Goal: Task Accomplishment & Management: Complete application form

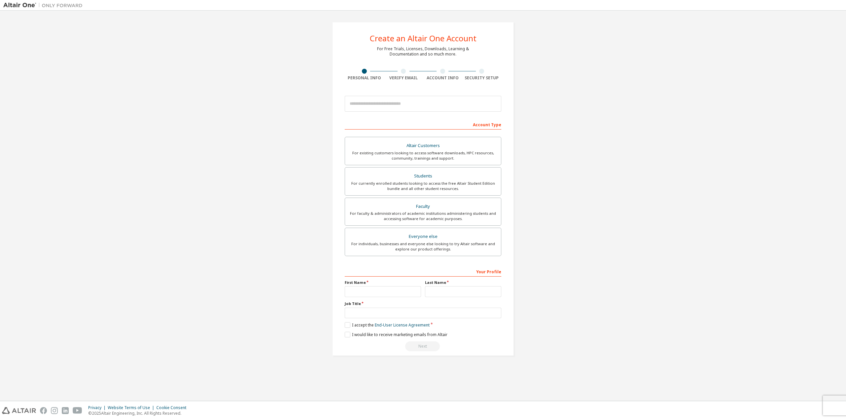
drag, startPoint x: 595, startPoint y: 90, endPoint x: 565, endPoint y: 86, distance: 29.4
click at [579, 91] on div "Create an Altair One Account For Free Trials, Licenses, Downloads, Learning & D…" at bounding box center [422, 189] width 839 height 350
drag, startPoint x: 542, startPoint y: 77, endPoint x: 522, endPoint y: 67, distance: 22.8
click at [525, 69] on div "Create an Altair One Account For Free Trials, Licenses, Downloads, Learning & D…" at bounding box center [422, 189] width 839 height 350
click at [517, 83] on div "Create an Altair One Account For Free Trials, Licenses, Downloads, Learning & D…" at bounding box center [423, 189] width 198 height 350
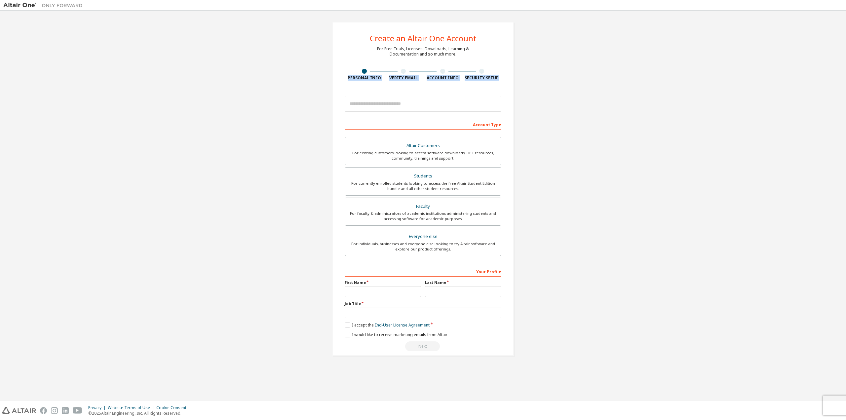
drag, startPoint x: 499, startPoint y: 79, endPoint x: 327, endPoint y: 78, distance: 171.5
click at [327, 78] on div "Create an Altair One Account For Free Trials, Licenses, Downloads, Learning & D…" at bounding box center [423, 189] width 198 height 350
drag, startPoint x: 333, startPoint y: 73, endPoint x: 338, endPoint y: 65, distance: 9.0
click at [333, 72] on div "Create an Altair One Account For Free Trials, Licenses, Downloads, Learning & D…" at bounding box center [423, 189] width 182 height 334
drag, startPoint x: 387, startPoint y: 48, endPoint x: 465, endPoint y: 52, distance: 78.8
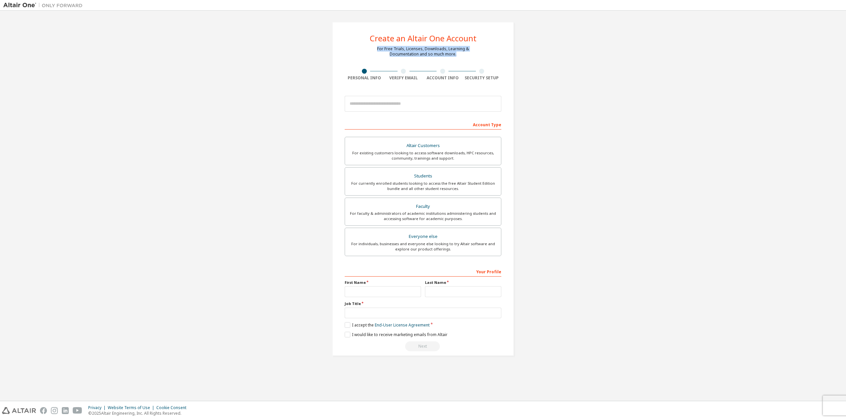
click at [465, 52] on div "For Free Trials, Licenses, Downloads, Learning & Documentation and so much more." at bounding box center [423, 51] width 92 height 11
drag, startPoint x: 459, startPoint y: 54, endPoint x: 370, endPoint y: 51, distance: 88.3
click at [370, 51] on div "Create an Altair One Account For Free Trials, Licenses, Downloads, Learning & D…" at bounding box center [423, 189] width 182 height 334
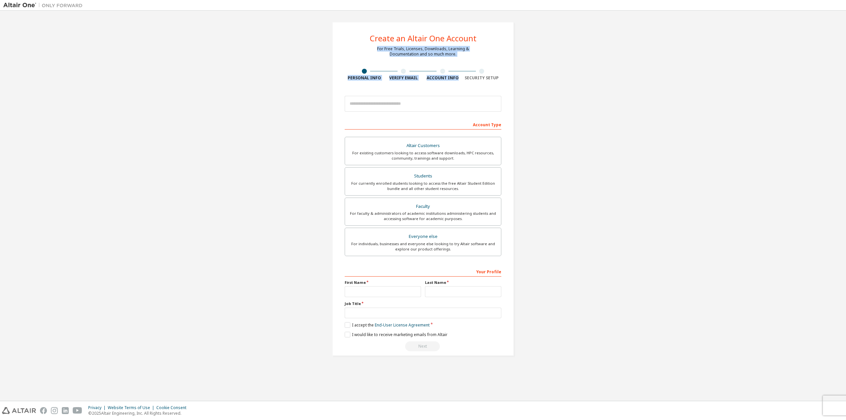
drag, startPoint x: 386, startPoint y: 48, endPoint x: 483, endPoint y: 60, distance: 98.3
click at [483, 60] on div "Create an Altair One Account For Free Trials, Licenses, Downloads, Learning & D…" at bounding box center [423, 189] width 182 height 334
drag, startPoint x: 460, startPoint y: 58, endPoint x: 372, endPoint y: 49, distance: 88.7
click at [372, 49] on div "Create an Altair One Account For Free Trials, Licenses, Downloads, Learning & D…" at bounding box center [423, 189] width 182 height 334
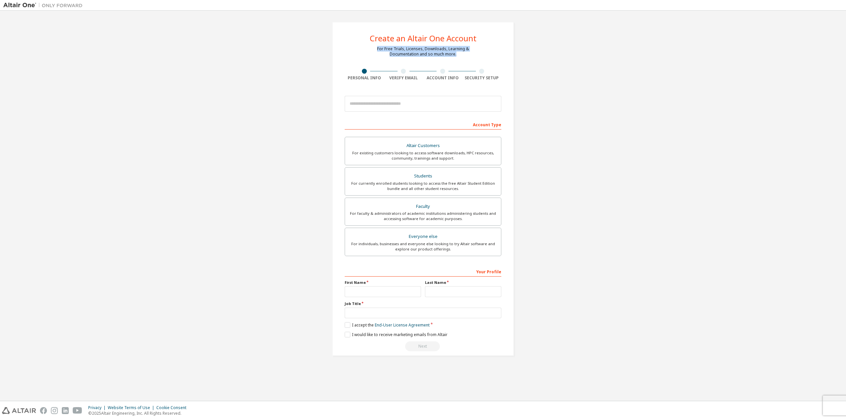
click at [372, 49] on div "Create an Altair One Account For Free Trials, Licenses, Downloads, Learning & D…" at bounding box center [423, 189] width 182 height 334
drag, startPoint x: 498, startPoint y: 79, endPoint x: 337, endPoint y: 82, distance: 161.3
click at [337, 82] on div "Create an Altair One Account For Free Trials, Licenses, Downloads, Learning & D…" at bounding box center [423, 189] width 182 height 334
click at [336, 82] on div "Create an Altair One Account For Free Trials, Licenses, Downloads, Learning & D…" at bounding box center [423, 189] width 182 height 334
drag, startPoint x: 359, startPoint y: 78, endPoint x: 503, endPoint y: 75, distance: 144.1
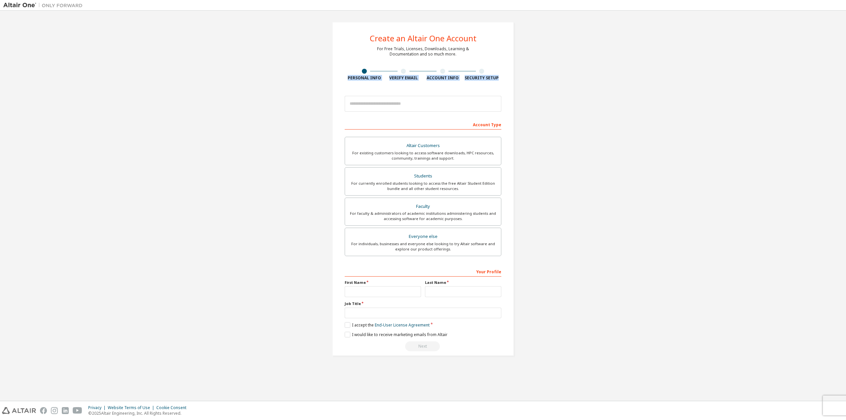
click at [503, 75] on div "Create an Altair One Account For Free Trials, Licenses, Downloads, Learning & D…" at bounding box center [423, 189] width 182 height 334
drag, startPoint x: 500, startPoint y: 78, endPoint x: 348, endPoint y: 78, distance: 152.0
click at [348, 78] on div "Create an Altair One Account For Free Trials, Licenses, Downloads, Learning & D…" at bounding box center [423, 189] width 182 height 334
click at [347, 78] on div "Personal Info" at bounding box center [364, 77] width 39 height 5
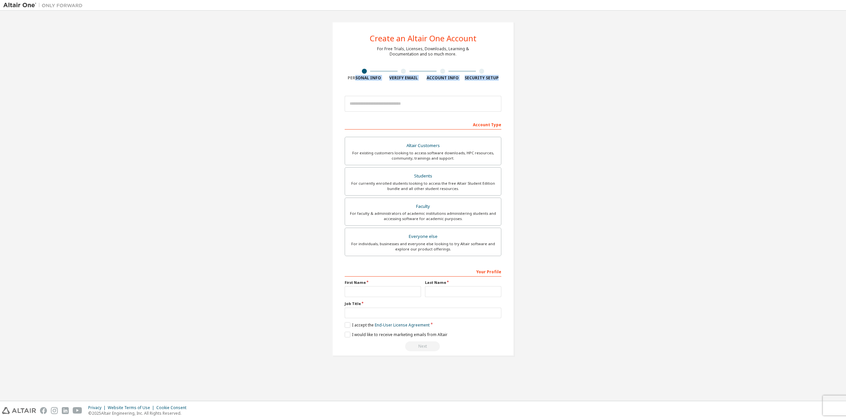
drag, startPoint x: 499, startPoint y: 82, endPoint x: 350, endPoint y: 76, distance: 149.5
click at [354, 77] on div "Create an Altair One Account For Free Trials, Licenses, Downloads, Learning & D…" at bounding box center [423, 189] width 182 height 334
click at [350, 76] on div "Personal Info" at bounding box center [364, 77] width 39 height 5
drag, startPoint x: 349, startPoint y: 76, endPoint x: 502, endPoint y: 77, distance: 153.0
click at [502, 77] on div "Create an Altair One Account For Free Trials, Licenses, Downloads, Learning & D…" at bounding box center [423, 189] width 182 height 334
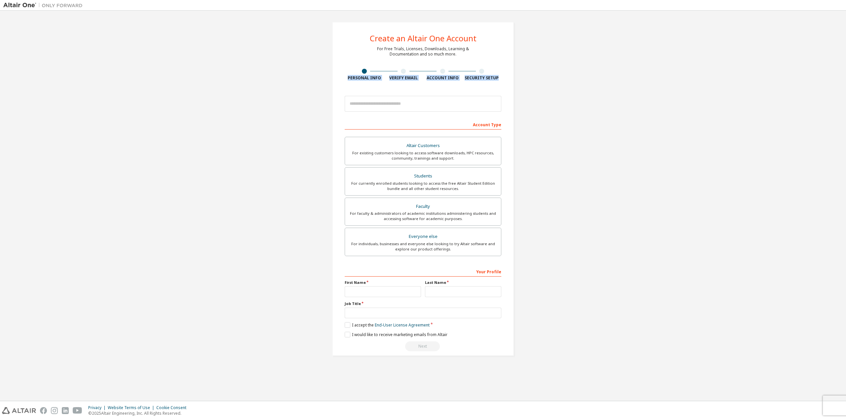
click at [502, 77] on div "Create an Altair One Account For Free Trials, Licenses, Downloads, Learning & D…" at bounding box center [423, 189] width 182 height 334
drag, startPoint x: 502, startPoint y: 77, endPoint x: 321, endPoint y: 82, distance: 181.2
click at [321, 82] on div "Create an Altair One Account For Free Trials, Licenses, Downloads, Learning & D…" at bounding box center [422, 189] width 839 height 350
click at [323, 81] on div "Create an Altair One Account For Free Trials, Licenses, Downloads, Learning & D…" at bounding box center [422, 189] width 839 height 350
click at [345, 76] on div "Personal Info" at bounding box center [364, 77] width 39 height 5
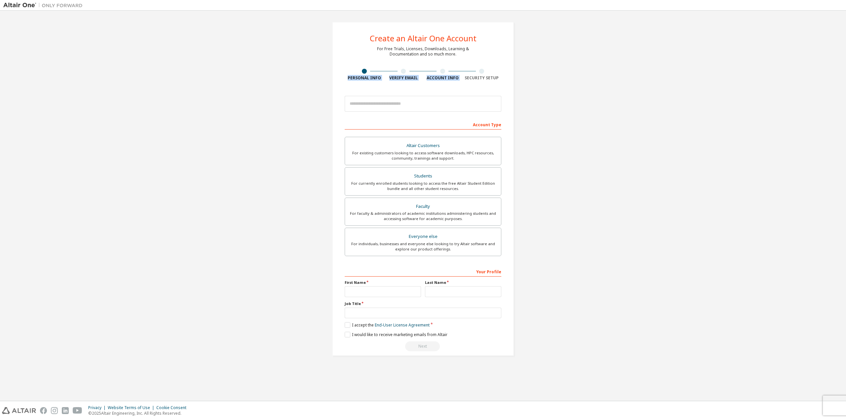
drag, startPoint x: 345, startPoint y: 76, endPoint x: 522, endPoint y: 73, distance: 177.2
click at [522, 73] on div "Create an Altair One Account For Free Trials, Licenses, Downloads, Learning & D…" at bounding box center [422, 189] width 839 height 350
click at [511, 78] on div "Create an Altair One Account For Free Trials, Licenses, Downloads, Learning & D…" at bounding box center [423, 189] width 182 height 334
drag, startPoint x: 503, startPoint y: 79, endPoint x: 340, endPoint y: 80, distance: 163.3
click at [340, 80] on div "Create an Altair One Account For Free Trials, Licenses, Downloads, Learning & D…" at bounding box center [423, 189] width 182 height 334
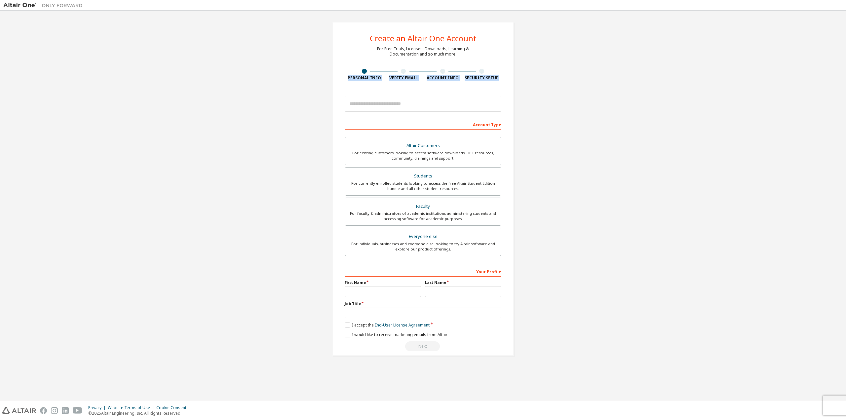
click at [340, 80] on div "Create an Altair One Account For Free Trials, Licenses, Downloads, Learning & D…" at bounding box center [423, 189] width 182 height 334
drag, startPoint x: 348, startPoint y: 78, endPoint x: 504, endPoint y: 77, distance: 156.0
click at [504, 77] on div "Create an Altair One Account For Free Trials, Licenses, Downloads, Learning & D…" at bounding box center [423, 189] width 182 height 334
drag, startPoint x: 498, startPoint y: 78, endPoint x: 349, endPoint y: 81, distance: 148.7
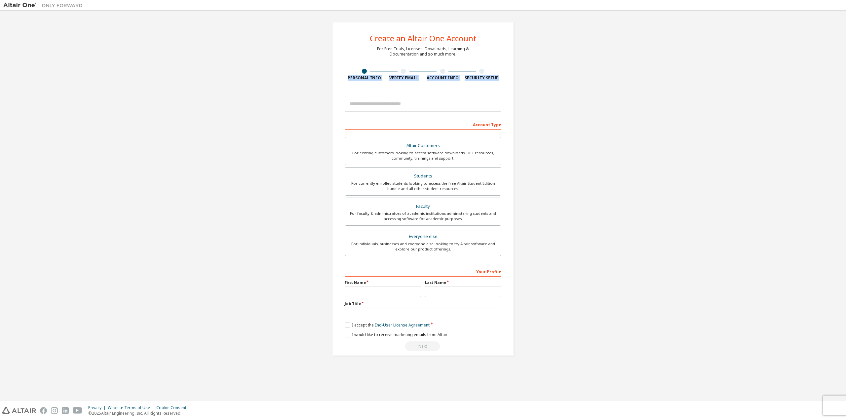
click at [349, 81] on div "Create an Altair One Account For Free Trials, Licenses, Downloads, Learning & D…" at bounding box center [423, 189] width 182 height 334
click at [349, 80] on div "Personal Info" at bounding box center [364, 77] width 39 height 5
drag, startPoint x: 349, startPoint y: 79, endPoint x: 500, endPoint y: 76, distance: 151.4
click at [500, 76] on div "Personal Info Verify Email Account Info Security Setup" at bounding box center [423, 75] width 157 height 12
click at [500, 76] on div "Security Setup" at bounding box center [481, 77] width 39 height 5
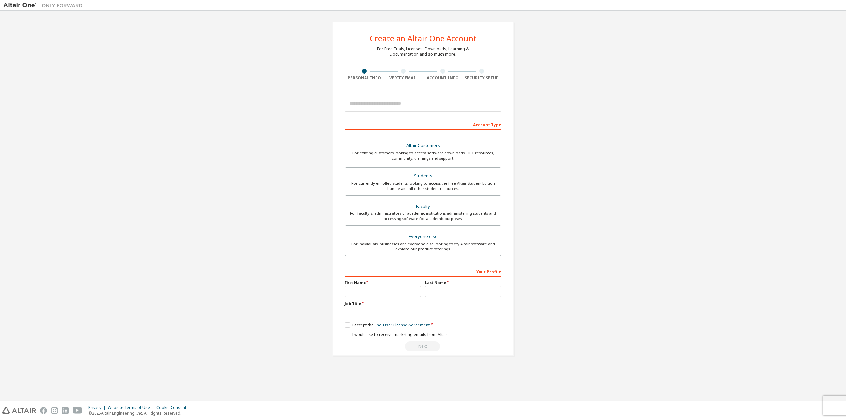
click at [495, 78] on div "Security Setup" at bounding box center [481, 77] width 39 height 5
click at [496, 78] on div "Security Setup" at bounding box center [481, 77] width 39 height 5
click at [497, 78] on div "Security Setup" at bounding box center [481, 77] width 39 height 5
drag, startPoint x: 497, startPoint y: 78, endPoint x: 345, endPoint y: 81, distance: 152.1
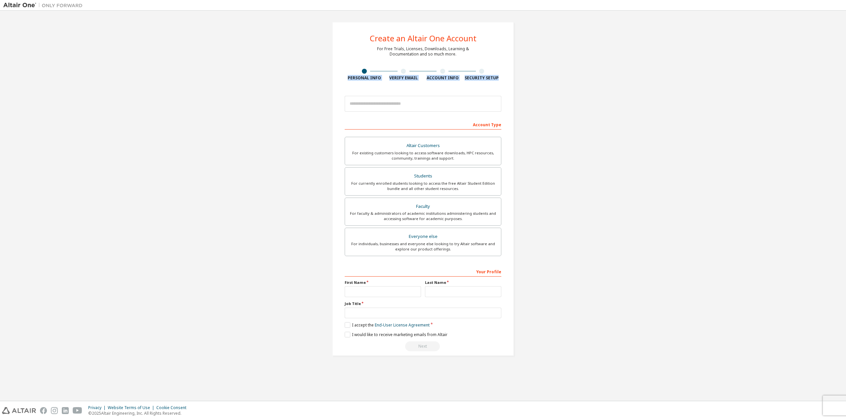
click at [345, 81] on div "Create an Altair One Account For Free Trials, Licenses, Downloads, Learning & D…" at bounding box center [423, 189] width 182 height 334
drag, startPoint x: 345, startPoint y: 79, endPoint x: 515, endPoint y: 77, distance: 169.9
click at [515, 77] on div "Create an Altair One Account For Free Trials, Licenses, Downloads, Learning & D…" at bounding box center [423, 189] width 198 height 350
click at [501, 75] on div "Security Setup" at bounding box center [481, 75] width 39 height 12
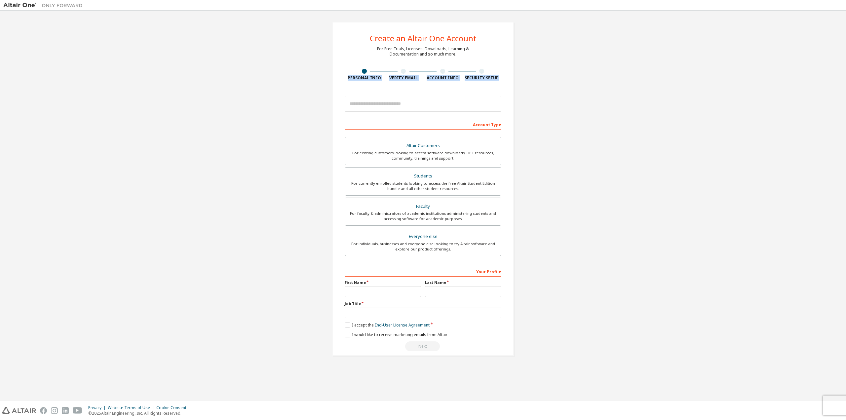
drag, startPoint x: 498, startPoint y: 78, endPoint x: 343, endPoint y: 82, distance: 154.7
click at [343, 82] on div "Create an Altair One Account For Free Trials, Licenses, Downloads, Learning & D…" at bounding box center [423, 189] width 182 height 334
click at [344, 80] on div "Create an Altair One Account For Free Trials, Licenses, Downloads, Learning & D…" at bounding box center [423, 189] width 182 height 334
drag, startPoint x: 501, startPoint y: 79, endPoint x: 352, endPoint y: 80, distance: 149.7
click at [352, 80] on div "Create an Altair One Account For Free Trials, Licenses, Downloads, Learning & D…" at bounding box center [423, 189] width 182 height 334
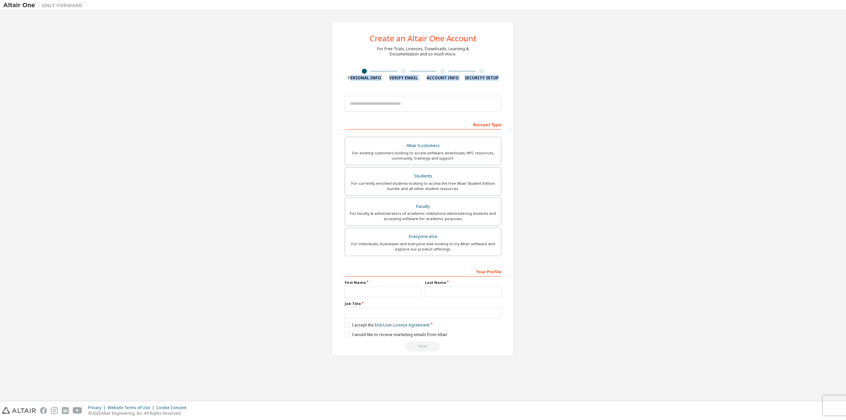
click at [350, 80] on div "Personal Info" at bounding box center [364, 77] width 39 height 5
drag, startPoint x: 349, startPoint y: 80, endPoint x: 512, endPoint y: 79, distance: 163.6
click at [512, 79] on div "Create an Altair One Account For Free Trials, Licenses, Downloads, Learning & D…" at bounding box center [423, 189] width 182 height 334
click at [498, 78] on div "Security Setup" at bounding box center [481, 77] width 39 height 5
drag, startPoint x: 498, startPoint y: 78, endPoint x: 355, endPoint y: 76, distance: 142.8
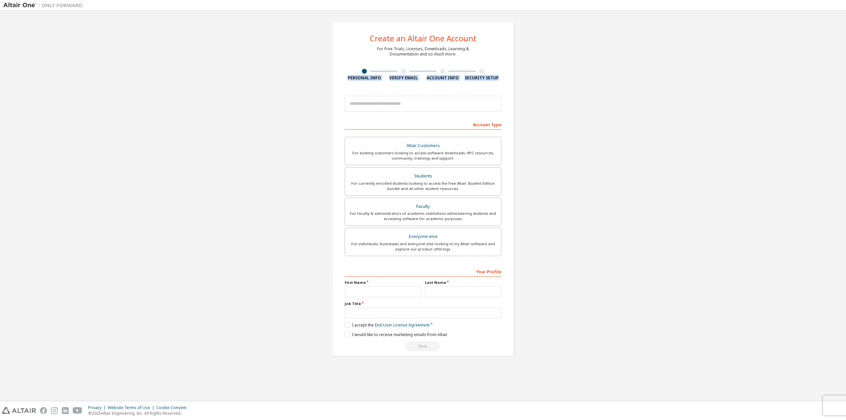
click at [355, 76] on div "Personal Info Verify Email Account Info Security Setup" at bounding box center [423, 75] width 157 height 12
click at [354, 79] on div "Personal Info" at bounding box center [364, 77] width 39 height 5
drag, startPoint x: 345, startPoint y: 79, endPoint x: 517, endPoint y: 77, distance: 172.2
click at [517, 77] on div "Create an Altair One Account For Free Trials, Licenses, Downloads, Learning & D…" at bounding box center [423, 189] width 198 height 350
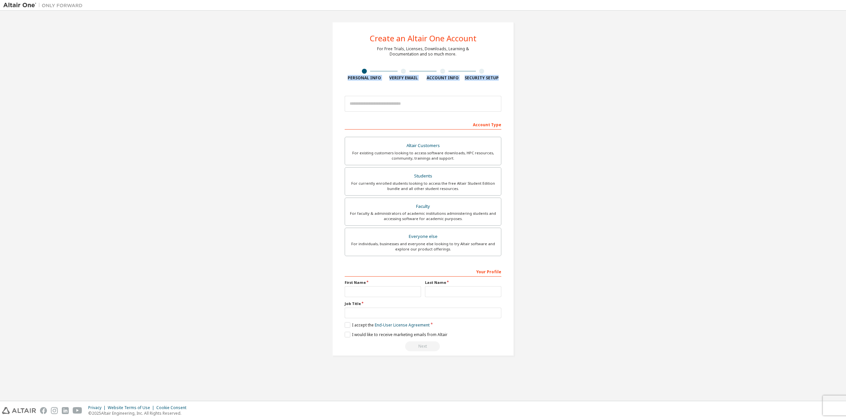
drag, startPoint x: 482, startPoint y: 78, endPoint x: 328, endPoint y: 73, distance: 154.4
click at [328, 73] on div "Create an Altair One Account For Free Trials, Licenses, Downloads, Learning & D…" at bounding box center [423, 189] width 198 height 350
click at [357, 78] on div "Personal Info" at bounding box center [364, 77] width 39 height 5
drag, startPoint x: 346, startPoint y: 78, endPoint x: 525, endPoint y: 80, distance: 179.5
click at [525, 80] on div "Create an Altair One Account For Free Trials, Licenses, Downloads, Learning & D…" at bounding box center [422, 189] width 839 height 350
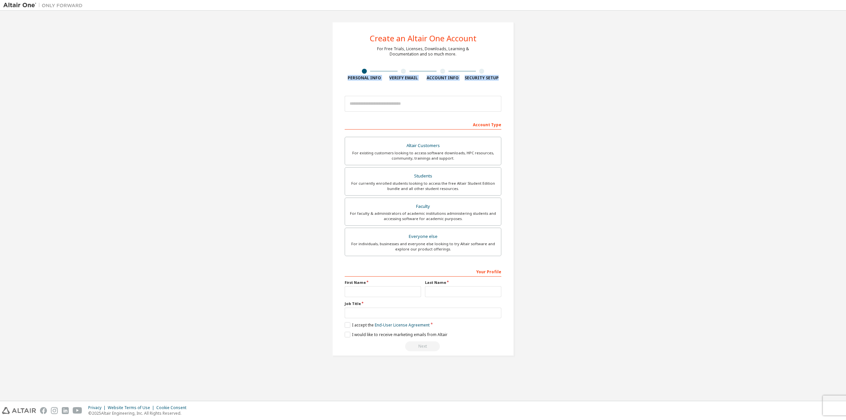
click at [525, 80] on div "Create an Altair One Account For Free Trials, Licenses, Downloads, Learning & D…" at bounding box center [422, 189] width 839 height 350
drag, startPoint x: 508, startPoint y: 83, endPoint x: 342, endPoint y: 78, distance: 166.0
click at [342, 78] on div "Create an Altair One Account For Free Trials, Licenses, Downloads, Learning & D…" at bounding box center [423, 189] width 198 height 350
click at [336, 78] on div "Create an Altair One Account For Free Trials, Licenses, Downloads, Learning & D…" at bounding box center [423, 189] width 182 height 334
drag, startPoint x: 343, startPoint y: 78, endPoint x: 517, endPoint y: 84, distance: 173.6
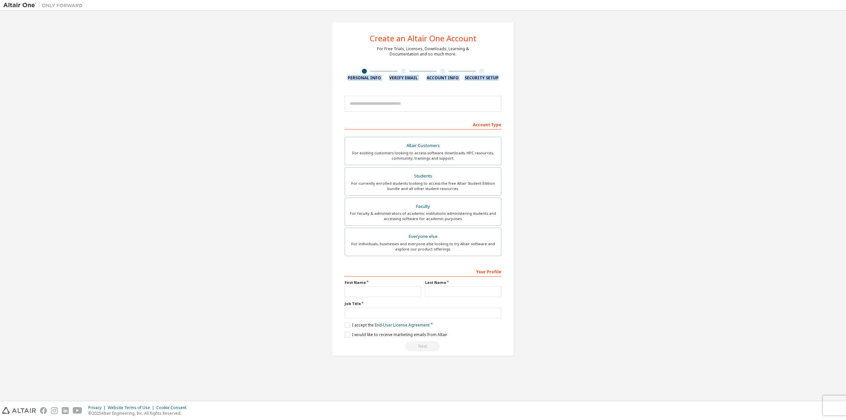
click at [517, 84] on div "Create an Altair One Account For Free Trials, Licenses, Downloads, Learning & D…" at bounding box center [423, 189] width 198 height 350
drag, startPoint x: 501, startPoint y: 79, endPoint x: 343, endPoint y: 81, distance: 158.6
click at [343, 81] on div "Create an Altair One Account For Free Trials, Licenses, Downloads, Learning & D…" at bounding box center [423, 189] width 182 height 334
click at [342, 80] on div "Create an Altair One Account For Free Trials, Licenses, Downloads, Learning & D…" at bounding box center [423, 189] width 182 height 334
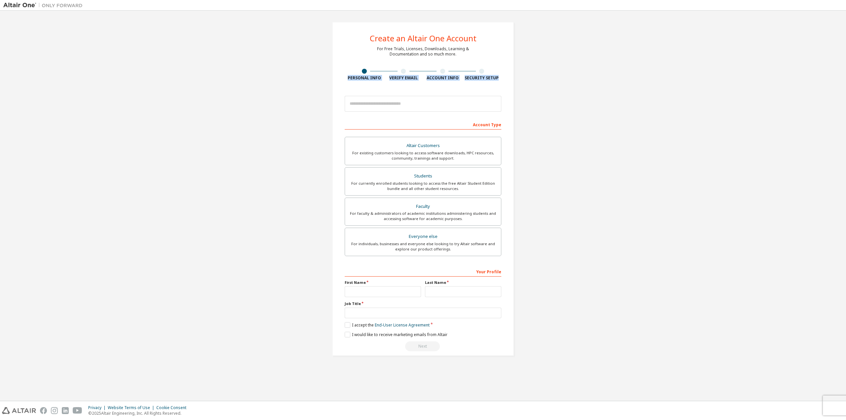
drag, startPoint x: 344, startPoint y: 79, endPoint x: 513, endPoint y: 83, distance: 169.2
click at [513, 83] on div "Create an Altair One Account For Free Trials, Licenses, Downloads, Learning & D…" at bounding box center [423, 189] width 182 height 334
click at [503, 78] on div "Create an Altair One Account For Free Trials, Licenses, Downloads, Learning & D…" at bounding box center [423, 189] width 182 height 334
drag, startPoint x: 481, startPoint y: 77, endPoint x: 322, endPoint y: 82, distance: 159.0
click at [322, 82] on div "Create an Altair One Account For Free Trials, Licenses, Downloads, Learning & D…" at bounding box center [422, 189] width 839 height 350
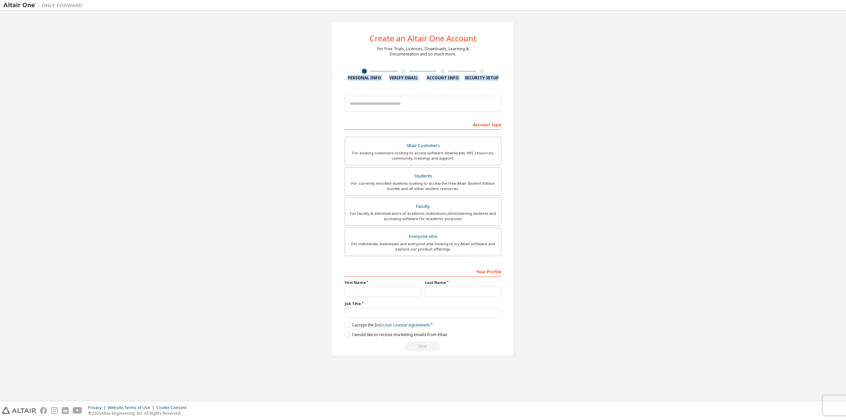
click at [325, 80] on div "Create an Altair One Account For Free Trials, Licenses, Downloads, Learning & D…" at bounding box center [423, 189] width 198 height 350
drag, startPoint x: 343, startPoint y: 77, endPoint x: 515, endPoint y: 89, distance: 172.6
click at [515, 89] on div "Create an Altair One Account For Free Trials, Licenses, Downloads, Learning & D…" at bounding box center [423, 189] width 198 height 350
click at [510, 83] on div "Create an Altair One Account For Free Trials, Licenses, Downloads, Learning & D…" at bounding box center [423, 189] width 182 height 334
drag, startPoint x: 495, startPoint y: 83, endPoint x: 351, endPoint y: 80, distance: 144.1
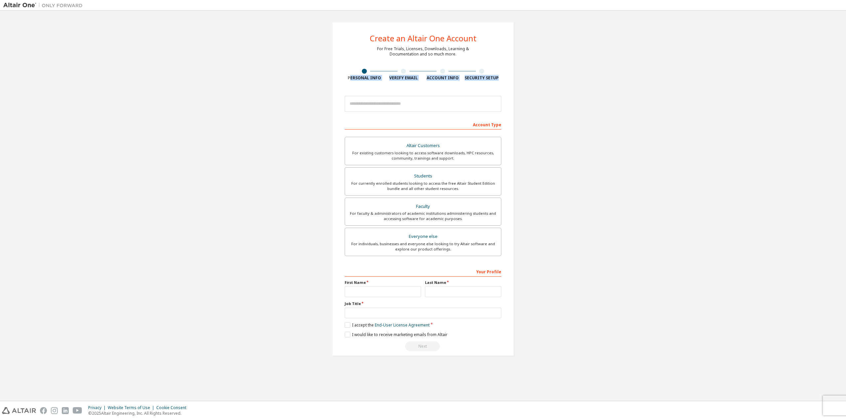
click at [351, 80] on div "Create an Altair One Account For Free Trials, Licenses, Downloads, Learning & D…" at bounding box center [423, 189] width 182 height 334
click at [353, 78] on div "Personal Info" at bounding box center [364, 77] width 39 height 5
click at [502, 73] on div "Create an Altair One Account For Free Trials, Licenses, Downloads, Learning & D…" at bounding box center [423, 189] width 182 height 334
drag, startPoint x: 501, startPoint y: 78, endPoint x: 488, endPoint y: 79, distance: 13.6
click at [497, 79] on div "Create an Altair One Account For Free Trials, Licenses, Downloads, Learning & D…" at bounding box center [423, 189] width 182 height 334
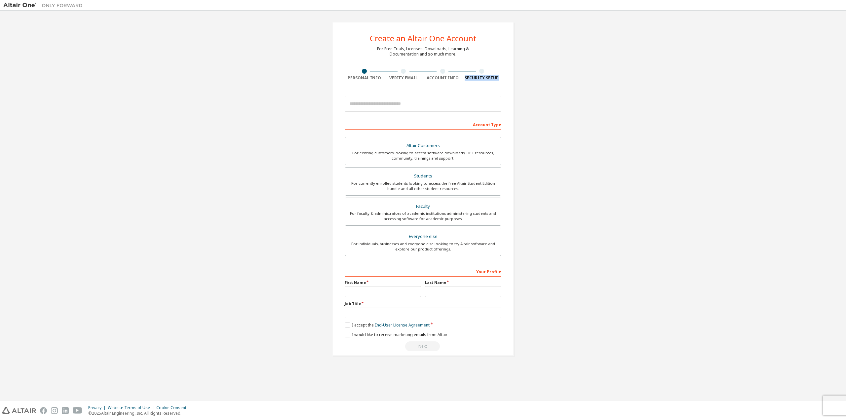
drag, startPoint x: 484, startPoint y: 78, endPoint x: 462, endPoint y: 78, distance: 22.1
click at [462, 78] on div "Security Setup" at bounding box center [481, 77] width 39 height 5
drag, startPoint x: 458, startPoint y: 78, endPoint x: 429, endPoint y: 78, distance: 28.4
click at [429, 78] on div "Account Info" at bounding box center [442, 77] width 39 height 5
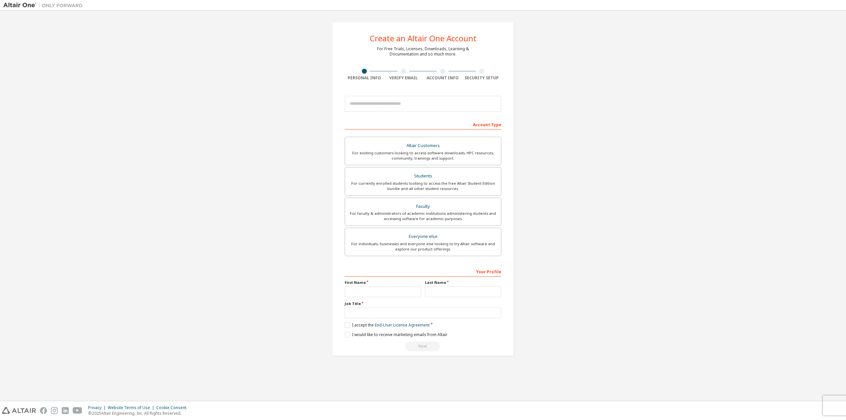
click at [428, 78] on div "Account Info" at bounding box center [442, 77] width 39 height 5
drag, startPoint x: 428, startPoint y: 78, endPoint x: 460, endPoint y: 76, distance: 32.8
click at [460, 76] on div "Account Info" at bounding box center [442, 77] width 39 height 5
click at [462, 79] on div "Security Setup" at bounding box center [481, 77] width 39 height 5
drag, startPoint x: 507, startPoint y: 75, endPoint x: 345, endPoint y: 84, distance: 161.8
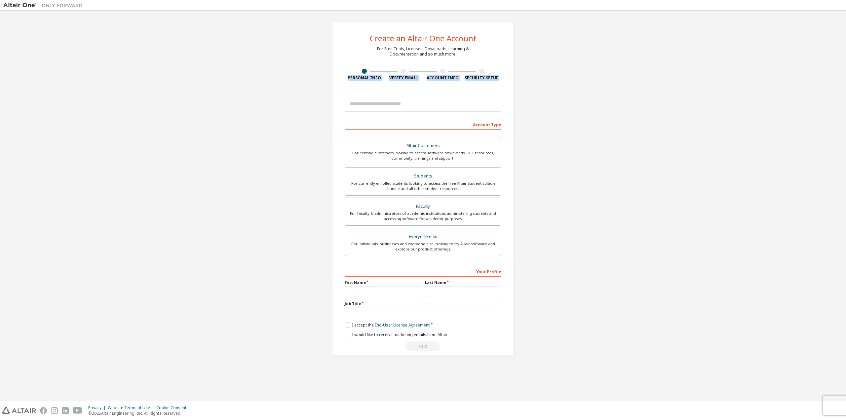
click at [345, 84] on div "Create an Altair One Account For Free Trials, Licenses, Downloads, Learning & D…" at bounding box center [423, 189] width 182 height 334
drag, startPoint x: 351, startPoint y: 81, endPoint x: 481, endPoint y: 84, distance: 129.6
click at [479, 84] on div "Create an Altair One Account For Free Trials, Licenses, Downloads, Learning & D…" at bounding box center [423, 189] width 182 height 334
drag, startPoint x: 483, startPoint y: 83, endPoint x: 499, endPoint y: 77, distance: 17.4
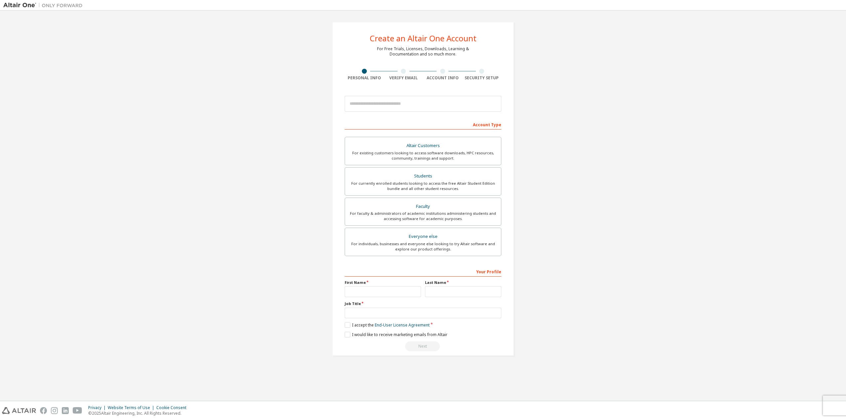
click at [484, 83] on div "Create an Altair One Account For Free Trials, Licenses, Downloads, Learning & D…" at bounding box center [423, 189] width 182 height 334
click at [500, 76] on div "Security Setup" at bounding box center [481, 77] width 39 height 5
drag, startPoint x: 497, startPoint y: 77, endPoint x: 345, endPoint y: 82, distance: 152.1
click at [345, 82] on div "Create an Altair One Account For Free Trials, Licenses, Downloads, Learning & D…" at bounding box center [423, 189] width 182 height 334
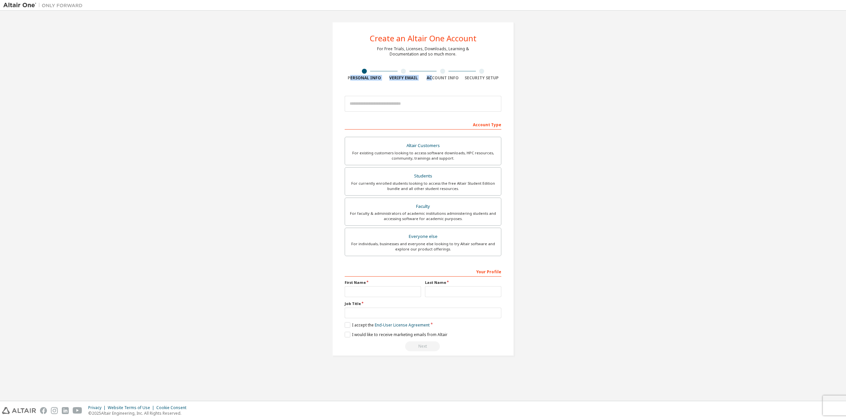
drag, startPoint x: 356, startPoint y: 77, endPoint x: 433, endPoint y: 80, distance: 77.4
click at [433, 80] on div "Personal Info Verify Email Account Info Security Setup" at bounding box center [423, 75] width 157 height 12
click at [436, 80] on div "Account Info" at bounding box center [442, 77] width 39 height 5
drag, startPoint x: 426, startPoint y: 78, endPoint x: 464, endPoint y: 78, distance: 37.7
click at [463, 79] on div "Personal Info Verify Email Account Info Security Setup" at bounding box center [423, 75] width 157 height 12
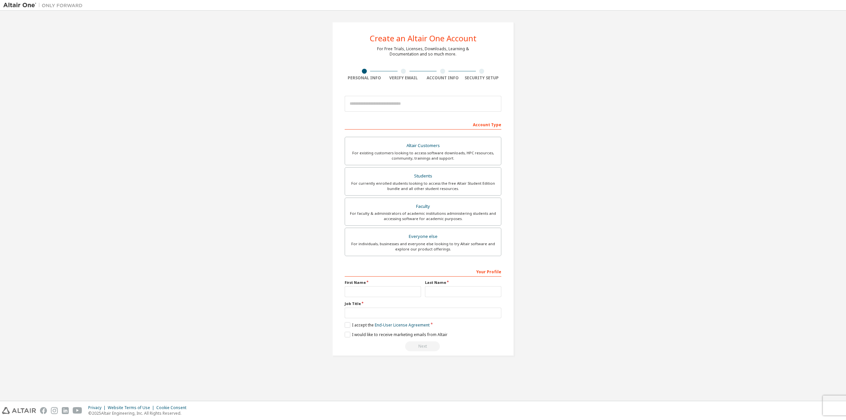
click at [470, 75] on div "Security Setup" at bounding box center [481, 77] width 39 height 5
drag, startPoint x: 479, startPoint y: 79, endPoint x: 500, endPoint y: 79, distance: 20.8
click at [496, 79] on div "Security Setup" at bounding box center [481, 77] width 39 height 5
click at [500, 79] on div "Security Setup" at bounding box center [481, 77] width 39 height 5
drag, startPoint x: 500, startPoint y: 79, endPoint x: 347, endPoint y: 81, distance: 153.0
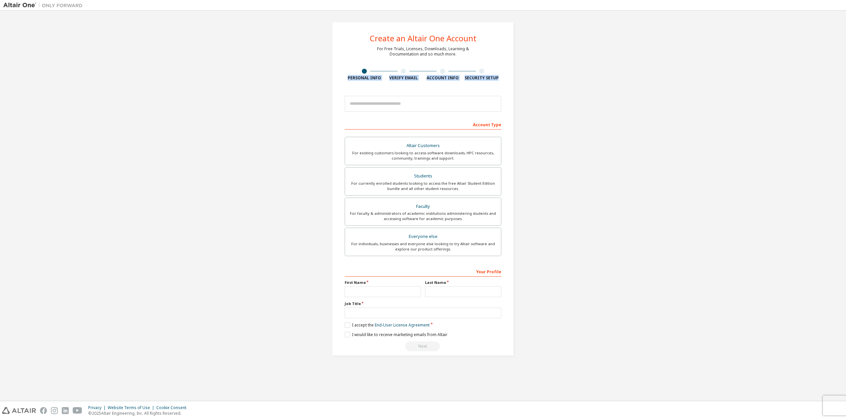
click at [347, 81] on div "Create an Altair One Account For Free Trials, Licenses, Downloads, Learning & D…" at bounding box center [423, 189] width 182 height 334
click at [346, 81] on div "Create an Altair One Account For Free Trials, Licenses, Downloads, Learning & D…" at bounding box center [423, 189] width 182 height 334
drag, startPoint x: 346, startPoint y: 79, endPoint x: 498, endPoint y: 74, distance: 152.1
click at [498, 74] on div "Personal Info Verify Email Account Info Security Setup" at bounding box center [423, 75] width 157 height 12
click at [499, 74] on div "Security Setup" at bounding box center [481, 75] width 39 height 12
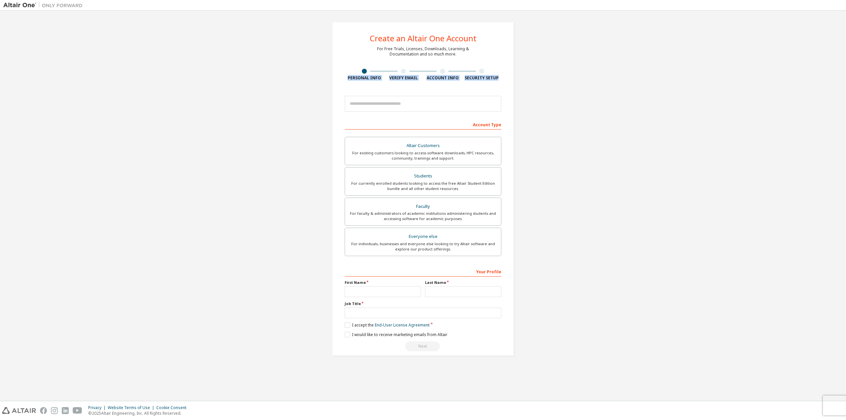
drag, startPoint x: 499, startPoint y: 78, endPoint x: 338, endPoint y: 76, distance: 160.6
click at [338, 76] on div "Create an Altair One Account For Free Trials, Licenses, Downloads, Learning & D…" at bounding box center [423, 189] width 182 height 334
drag, startPoint x: 342, startPoint y: 76, endPoint x: 498, endPoint y: 80, distance: 155.7
click at [498, 80] on div "Create an Altair One Account For Free Trials, Licenses, Downloads, Learning & D…" at bounding box center [423, 189] width 182 height 334
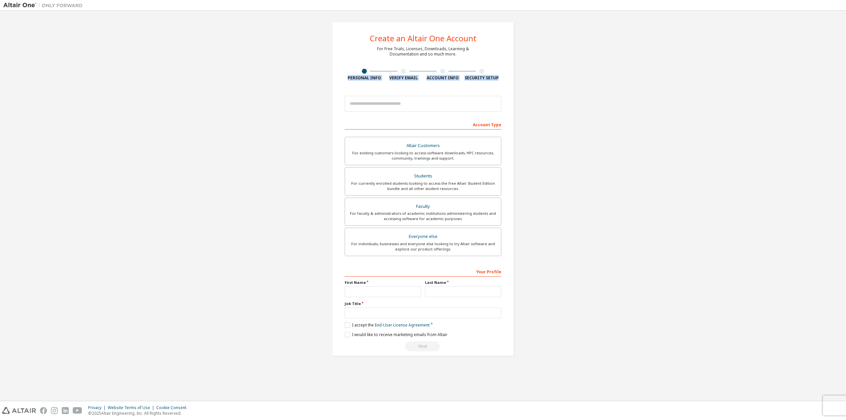
click at [498, 80] on div "Security Setup" at bounding box center [481, 77] width 39 height 5
drag, startPoint x: 499, startPoint y: 77, endPoint x: 347, endPoint y: 79, distance: 151.4
click at [347, 79] on div "Personal Info Verify Email Account Info Security Setup" at bounding box center [423, 75] width 157 height 12
click at [347, 79] on div "Personal Info" at bounding box center [364, 77] width 39 height 5
click at [284, 113] on div "Create an Altair One Account For Free Trials, Licenses, Downloads, Learning & D…" at bounding box center [422, 189] width 839 height 350
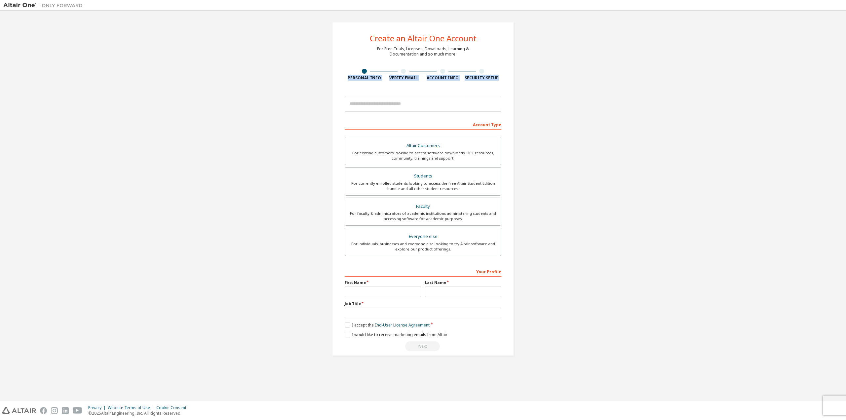
drag, startPoint x: 349, startPoint y: 78, endPoint x: 500, endPoint y: 80, distance: 151.0
click at [500, 80] on div "Personal Info Verify Email Account Info Security Setup" at bounding box center [423, 75] width 157 height 12
click at [500, 80] on div "Security Setup" at bounding box center [481, 77] width 39 height 5
drag, startPoint x: 500, startPoint y: 79, endPoint x: 344, endPoint y: 81, distance: 155.3
click at [344, 81] on div "Create an Altair One Account For Free Trials, Licenses, Downloads, Learning & D…" at bounding box center [423, 189] width 182 height 334
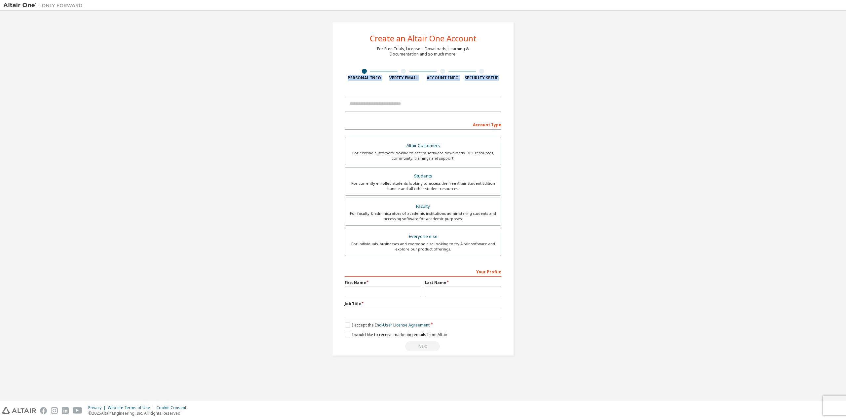
click at [457, 81] on div "Create an Altair One Account For Free Trials, Licenses, Downloads, Learning & D…" at bounding box center [423, 189] width 182 height 334
click at [457, 80] on div "Account Info" at bounding box center [442, 77] width 39 height 5
click at [456, 78] on div "Account Info" at bounding box center [442, 77] width 39 height 5
drag, startPoint x: 456, startPoint y: 78, endPoint x: 445, endPoint y: 78, distance: 10.6
click at [446, 78] on div "Account Info" at bounding box center [442, 77] width 39 height 5
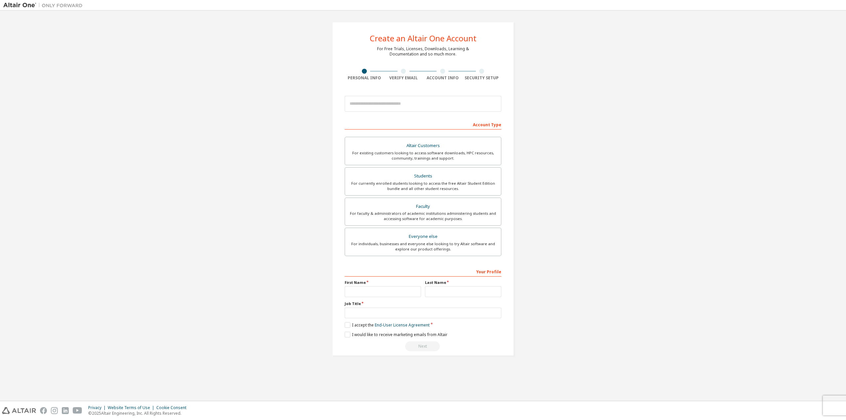
click at [445, 78] on div "Account Info" at bounding box center [442, 77] width 39 height 5
drag, startPoint x: 458, startPoint y: 79, endPoint x: 426, endPoint y: 76, distance: 31.5
click at [426, 76] on div "Account Info" at bounding box center [442, 77] width 39 height 5
click at [418, 78] on div "Verify Email" at bounding box center [403, 77] width 39 height 5
click at [412, 78] on div "Verify Email" at bounding box center [403, 77] width 39 height 5
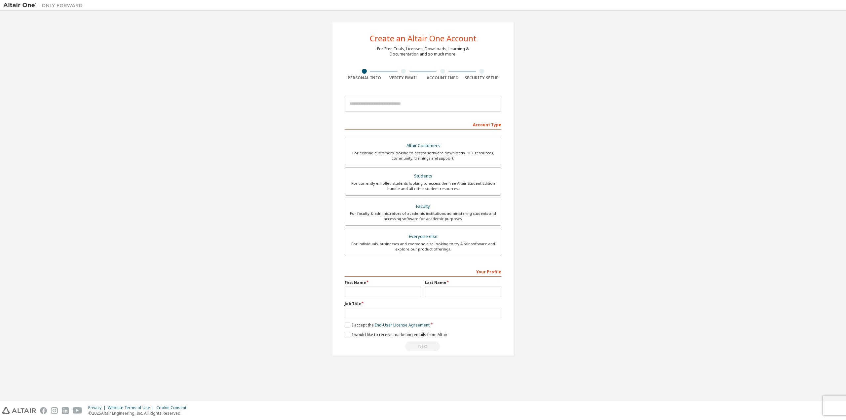
click at [414, 78] on div "Verify Email" at bounding box center [403, 77] width 39 height 5
drag, startPoint x: 417, startPoint y: 77, endPoint x: 389, endPoint y: 76, distance: 28.4
click at [389, 76] on div "Verify Email" at bounding box center [403, 77] width 39 height 5
click at [379, 76] on div "Personal Info" at bounding box center [364, 77] width 39 height 5
drag, startPoint x: 380, startPoint y: 78, endPoint x: 339, endPoint y: 77, distance: 40.3
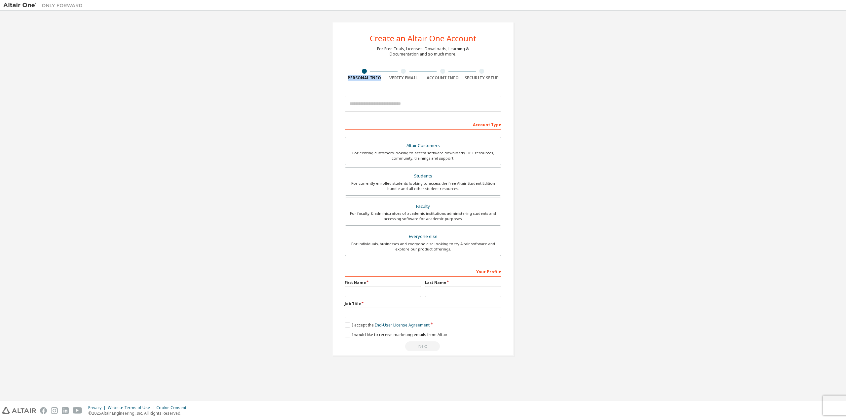
click at [339, 77] on div "Create an Altair One Account For Free Trials, Licenses, Downloads, Learning & D…" at bounding box center [423, 189] width 182 height 334
click at [494, 81] on div "Create an Altair One Account For Free Trials, Licenses, Downloads, Learning & D…" at bounding box center [423, 189] width 182 height 334
drag, startPoint x: 497, startPoint y: 79, endPoint x: 452, endPoint y: 78, distance: 45.0
click at [452, 78] on div "Personal Info Verify Email Account Info Security Setup" at bounding box center [423, 75] width 157 height 12
click at [472, 79] on div "Security Setup" at bounding box center [481, 77] width 39 height 5
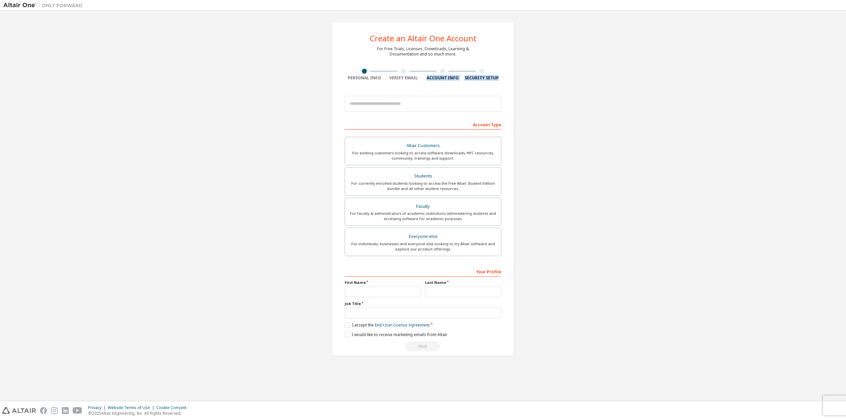
drag, startPoint x: 498, startPoint y: 79, endPoint x: 428, endPoint y: 78, distance: 70.1
click at [428, 78] on div "Personal Info Verify Email Account Info Security Setup" at bounding box center [423, 75] width 157 height 12
click at [428, 78] on div "Account Info" at bounding box center [442, 77] width 39 height 5
drag, startPoint x: 428, startPoint y: 78, endPoint x: 455, endPoint y: 79, distance: 27.1
click at [455, 79] on div "Account Info" at bounding box center [442, 77] width 39 height 5
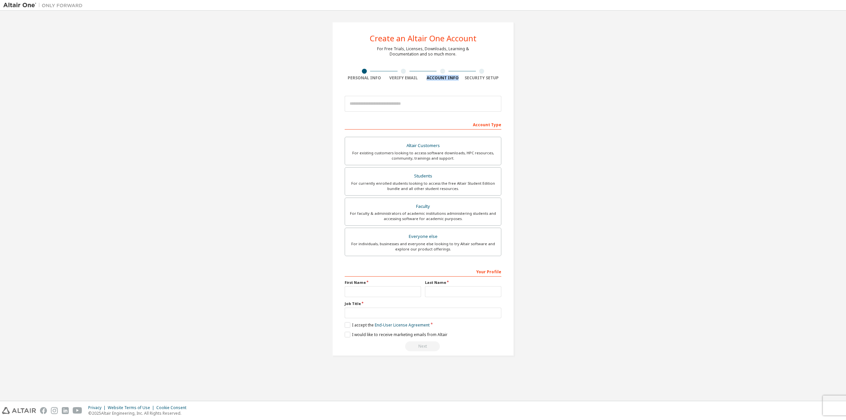
click at [456, 79] on div "Account Info" at bounding box center [442, 77] width 39 height 5
click at [413, 80] on div "Verify Email" at bounding box center [403, 77] width 39 height 5
drag, startPoint x: 414, startPoint y: 78, endPoint x: 389, endPoint y: 77, distance: 25.5
click at [389, 77] on div "Verify Email" at bounding box center [403, 77] width 39 height 5
click at [417, 77] on div "Verify Email" at bounding box center [403, 77] width 39 height 5
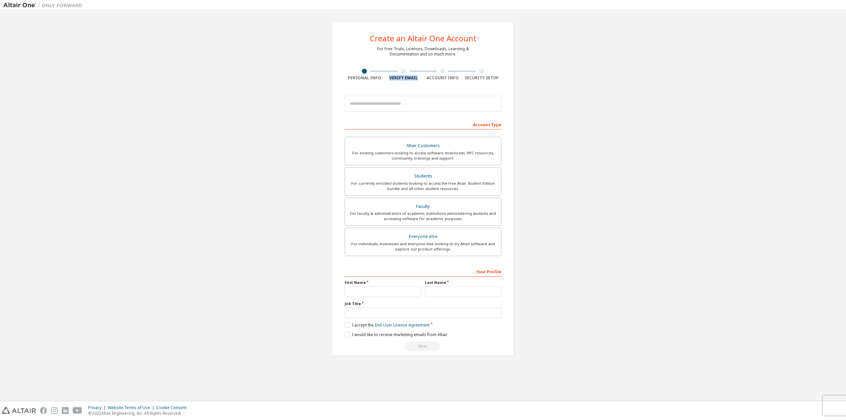
drag, startPoint x: 417, startPoint y: 77, endPoint x: 379, endPoint y: 78, distance: 38.0
click at [379, 78] on div "Personal Info Verify Email Account Info Security Setup" at bounding box center [423, 75] width 157 height 12
click at [377, 77] on div "Personal Info" at bounding box center [364, 77] width 39 height 5
drag, startPoint x: 380, startPoint y: 77, endPoint x: 336, endPoint y: 77, distance: 44.0
click at [336, 77] on div "Create an Altair One Account For Free Trials, Licenses, Downloads, Learning & D…" at bounding box center [423, 189] width 182 height 334
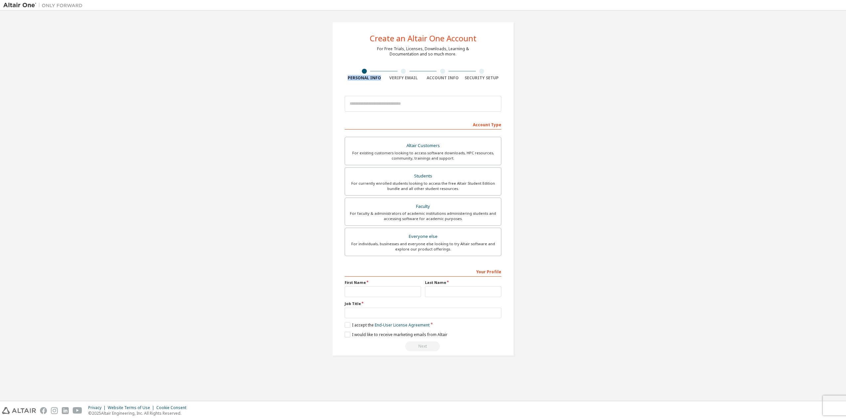
click at [366, 77] on div "Personal Info" at bounding box center [364, 77] width 39 height 5
